Goal: Transaction & Acquisition: Download file/media

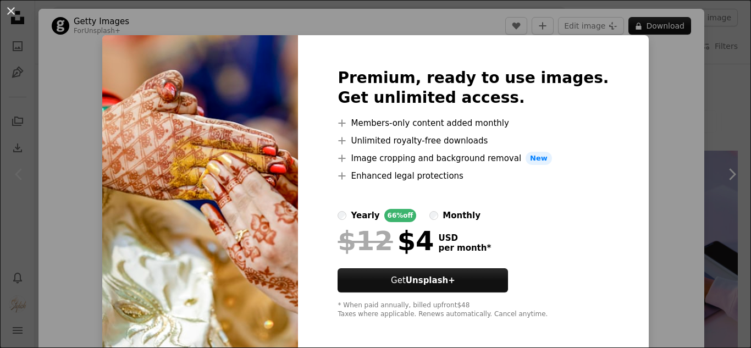
click at [272, 158] on img at bounding box center [200, 193] width 196 height 317
click at [631, 128] on div "An X shape Premium, ready to use images. Get unlimited access. A plus sign Memb…" at bounding box center [375, 174] width 751 height 348
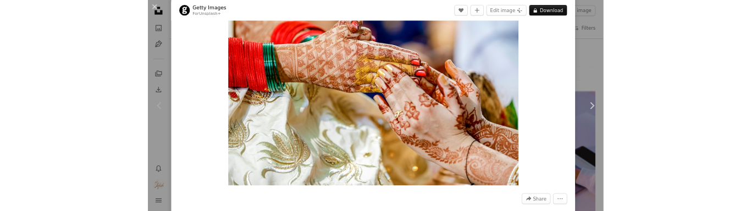
scroll to position [165, 0]
